Goal: Information Seeking & Learning: Learn about a topic

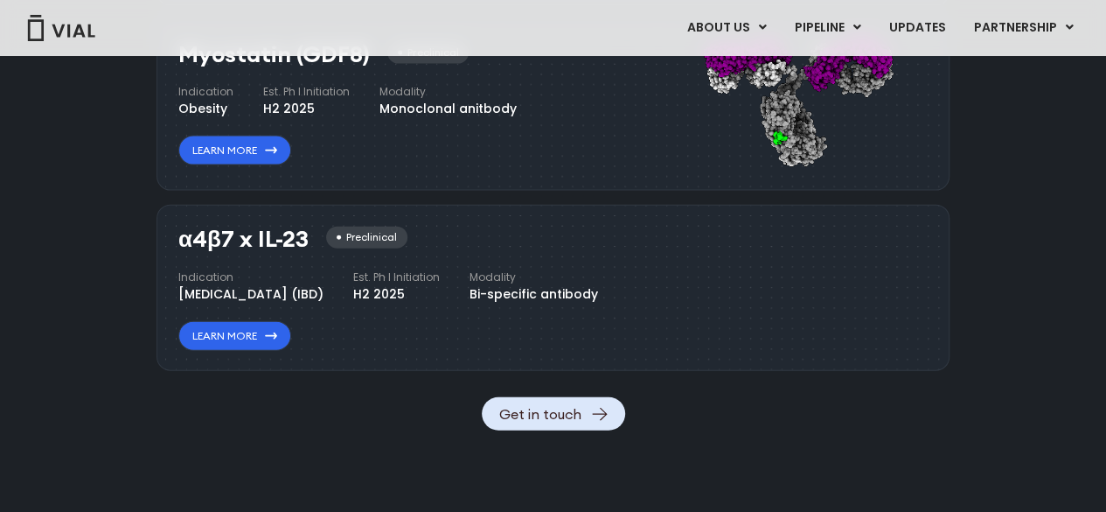
scroll to position [1878, 0]
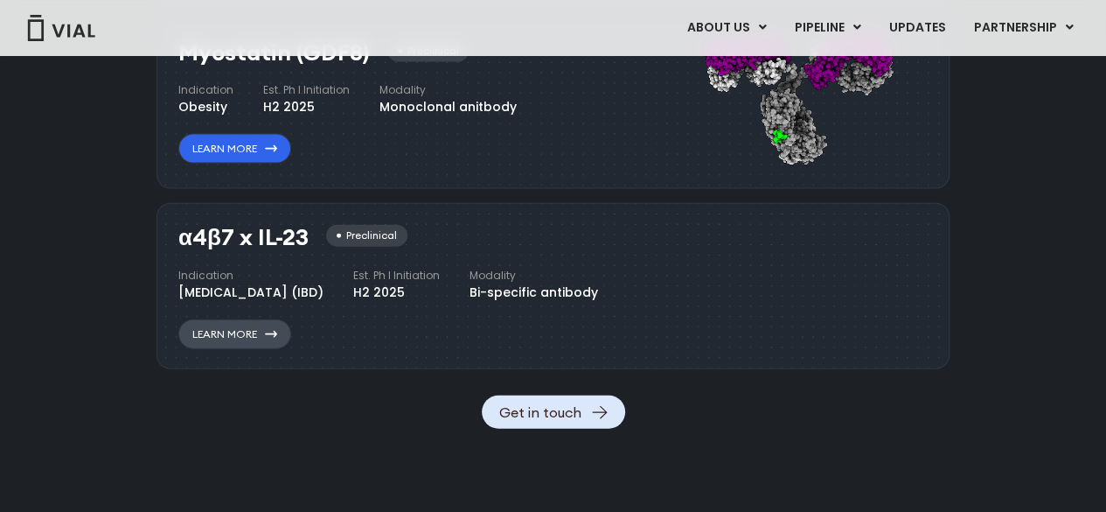
click at [251, 349] on link "Learn More" at bounding box center [234, 334] width 113 height 30
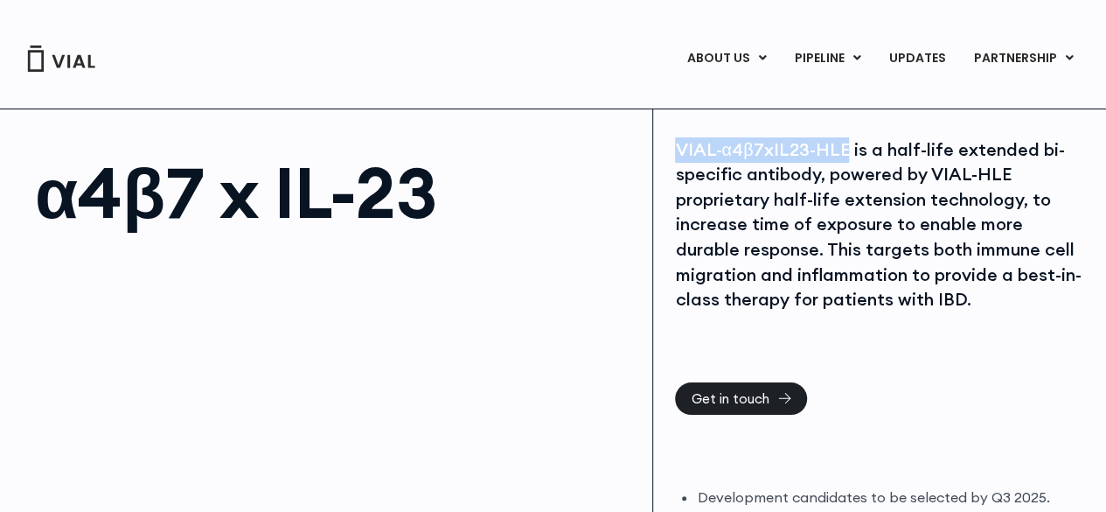
drag, startPoint x: 675, startPoint y: 148, endPoint x: 841, endPoint y: 145, distance: 166.2
click at [841, 145] on div "VIAL-α4β7xIL23-HLE is a half-life extended bi-specific antibody, powered by VIA…" at bounding box center [879, 224] width 409 height 175
copy div "VIAL-α4β7xIL23-HLE"
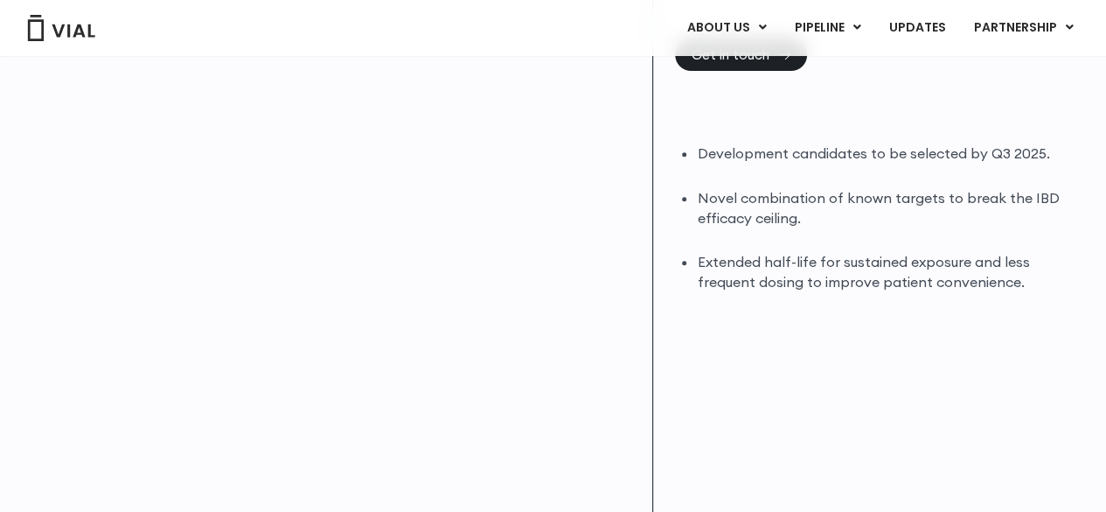
scroll to position [348, 0]
